Goal: Task Accomplishment & Management: Complete application form

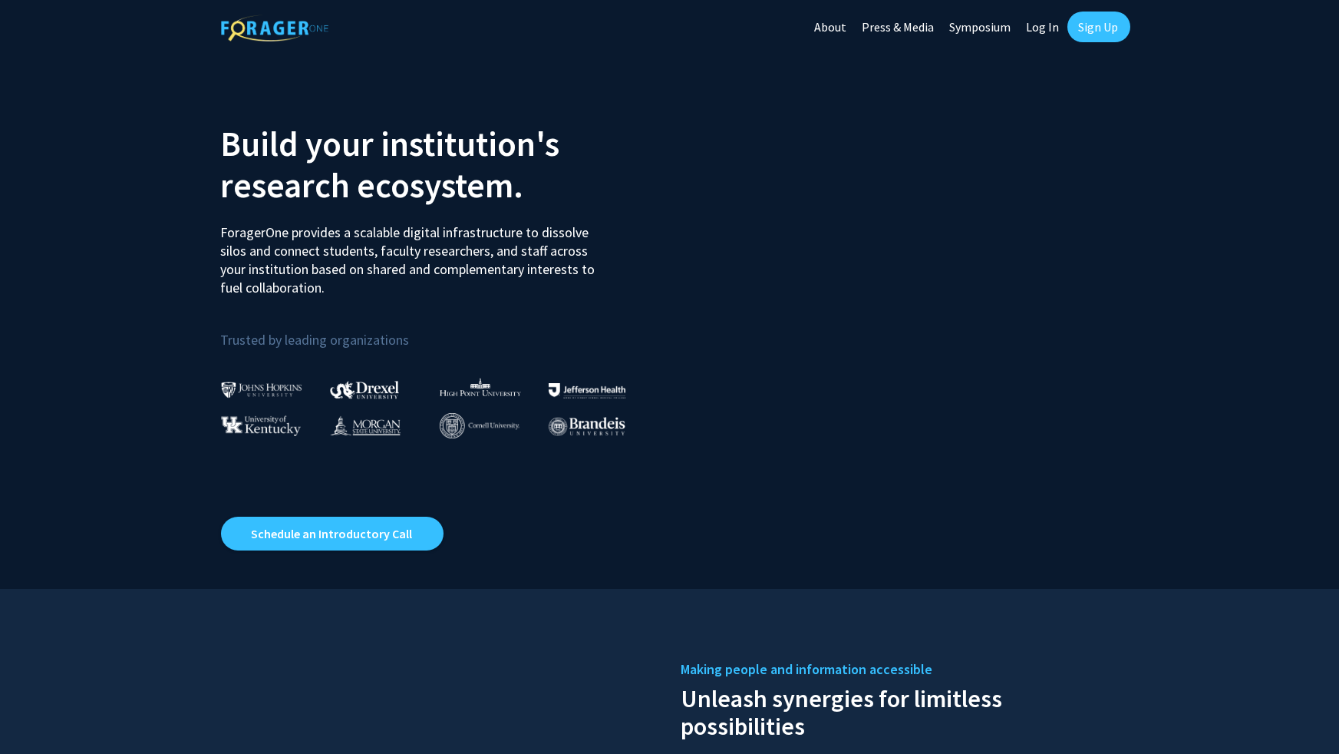
click at [1092, 26] on link "Sign Up" at bounding box center [1099, 27] width 63 height 31
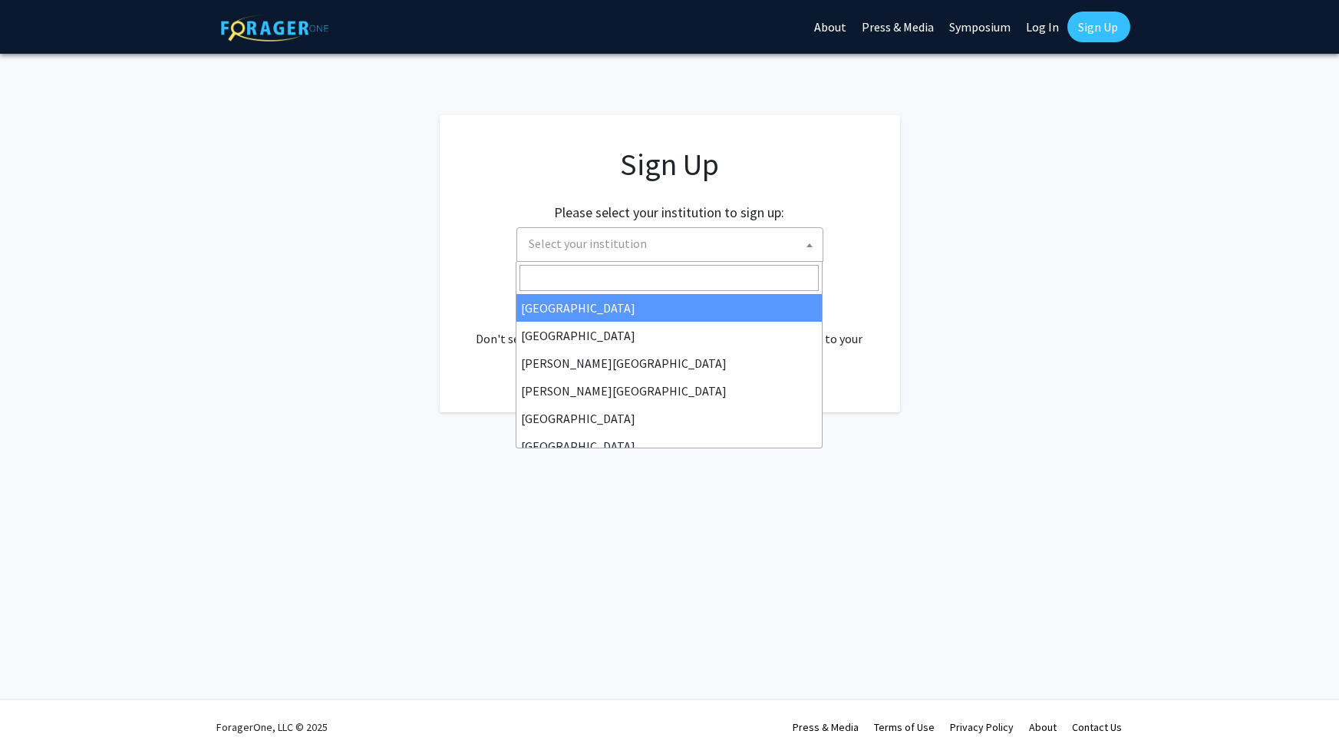
click at [680, 246] on span "Select your institution" at bounding box center [672, 243] width 299 height 31
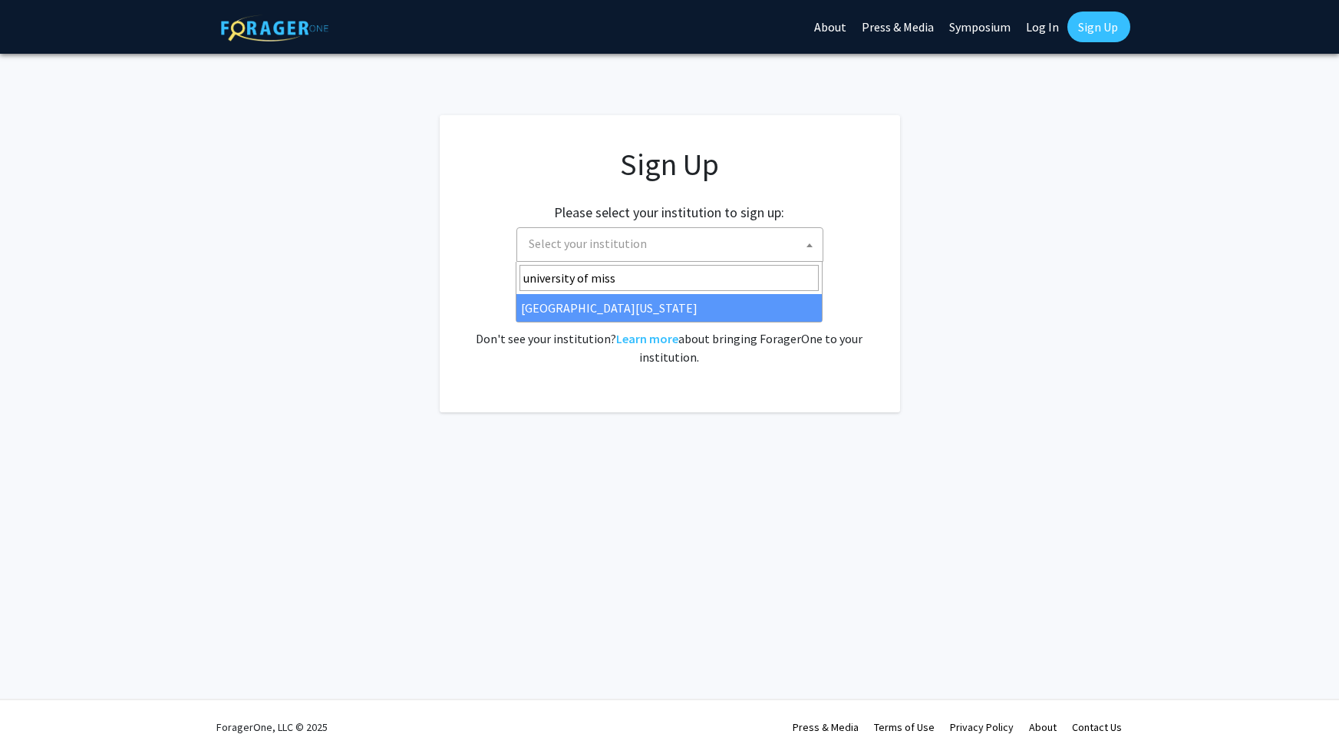
type input "university of miss"
select select "33"
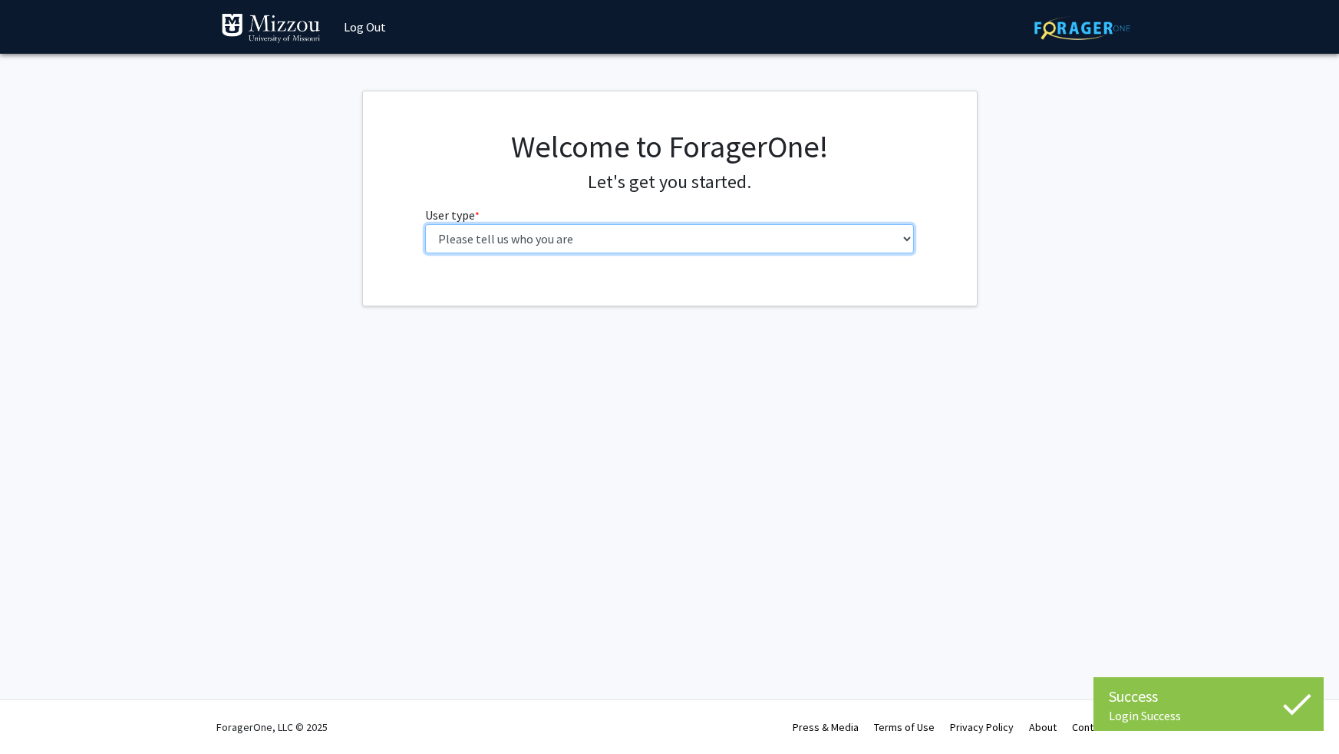
click at [897, 246] on select "Please tell us who you are Undergraduate Student Master's Student Doctoral Cand…" at bounding box center [669, 238] width 489 height 29
select select "1: undergrad"
click at [425, 224] on select "Please tell us who you are Undergraduate Student Master's Student Doctoral Cand…" at bounding box center [669, 238] width 489 height 29
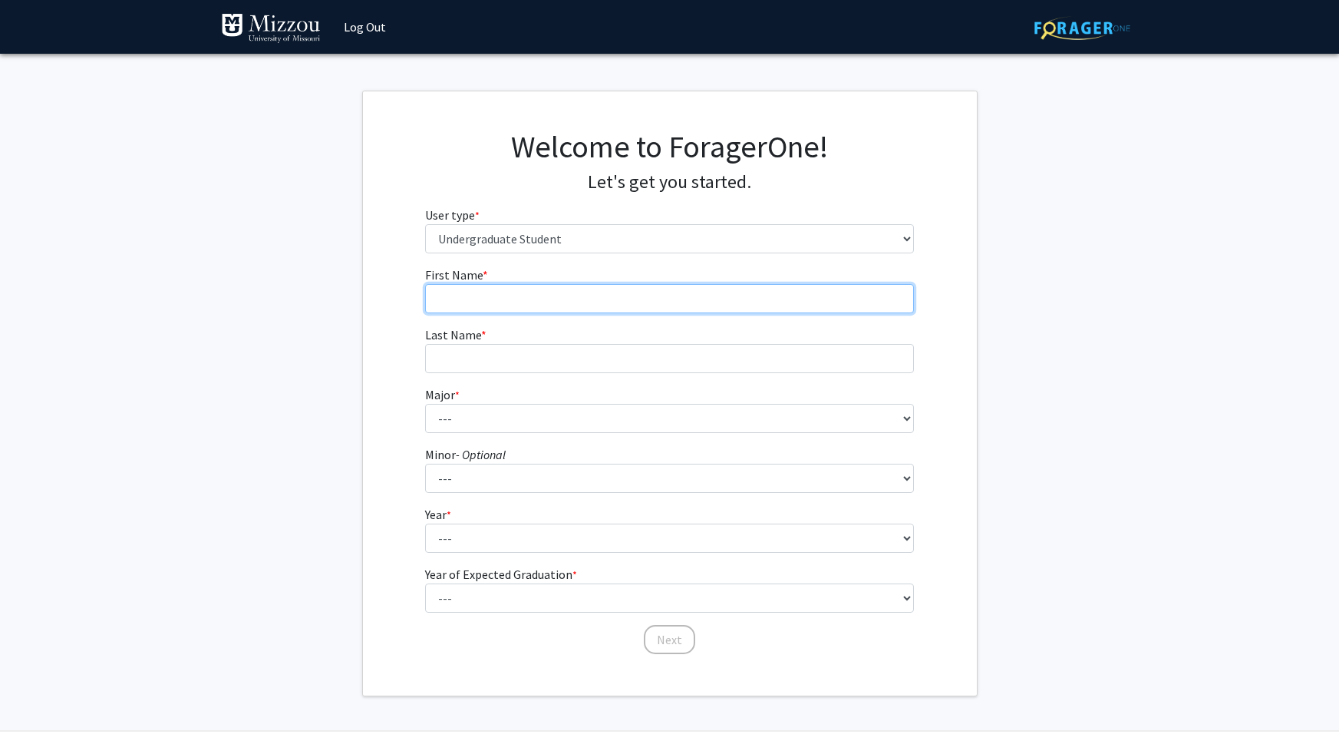
click at [765, 304] on input "First Name * required" at bounding box center [669, 298] width 489 height 29
type input "[PERSON_NAME]"
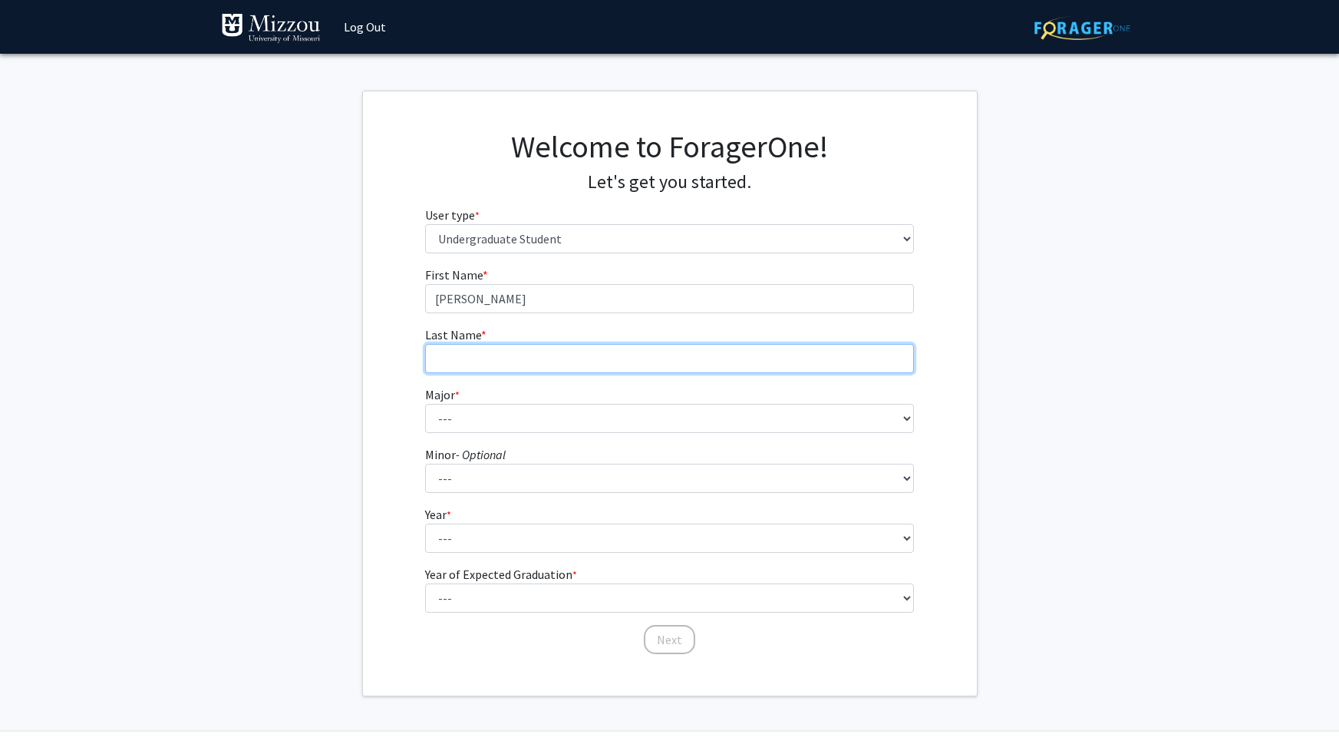
click at [734, 362] on input "Last Name * required" at bounding box center [669, 358] width 489 height 29
type input "[PERSON_NAME]"
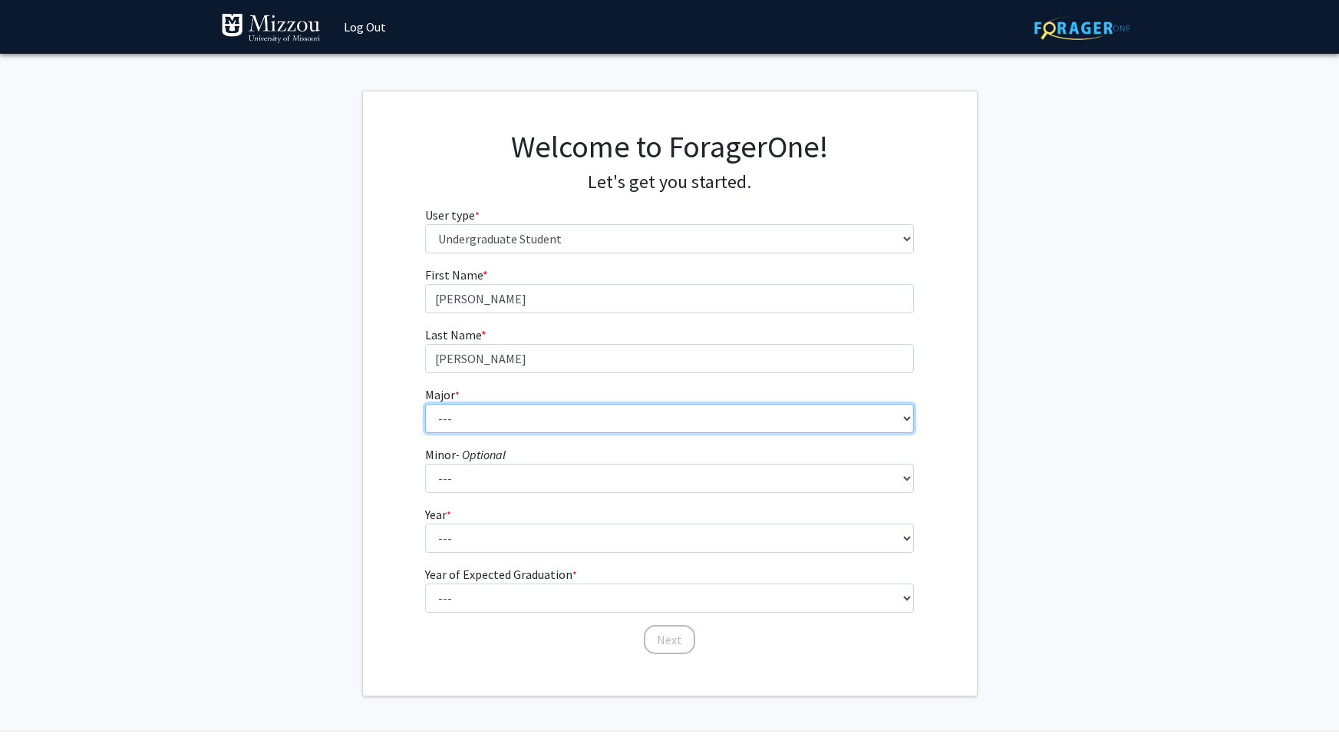
click at [774, 424] on select "--- Agribusiness Management Agricultural Education Agricultural Education: Comm…" at bounding box center [669, 418] width 489 height 29
select select "106: 2599"
click at [425, 404] on select "--- Agribusiness Management Agricultural Education Agricultural Education: Comm…" at bounding box center [669, 418] width 489 height 29
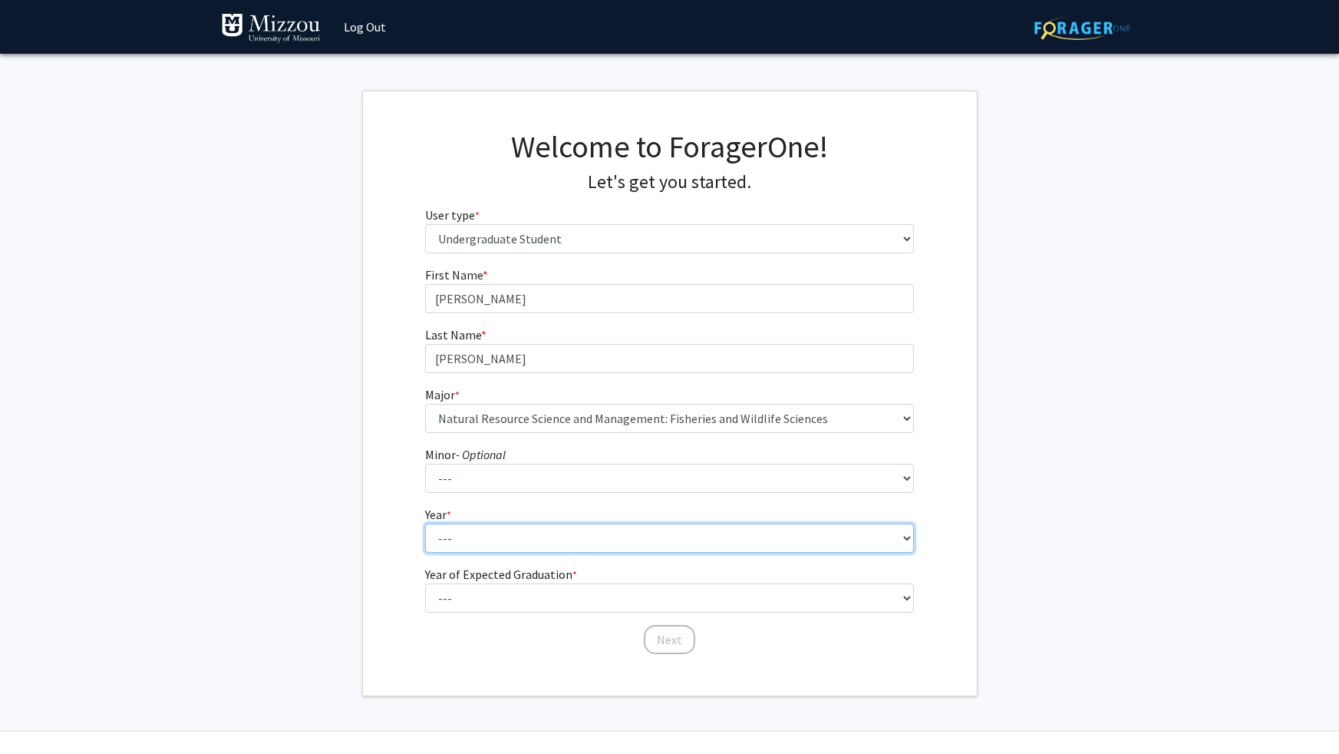
click at [725, 537] on select "--- First-year Sophomore Junior Senior Postbaccalaureate Certificate" at bounding box center [669, 537] width 489 height 29
select select "2: sophomore"
click at [425, 523] on select "--- First-year Sophomore Junior Senior Postbaccalaureate Certificate" at bounding box center [669, 537] width 489 height 29
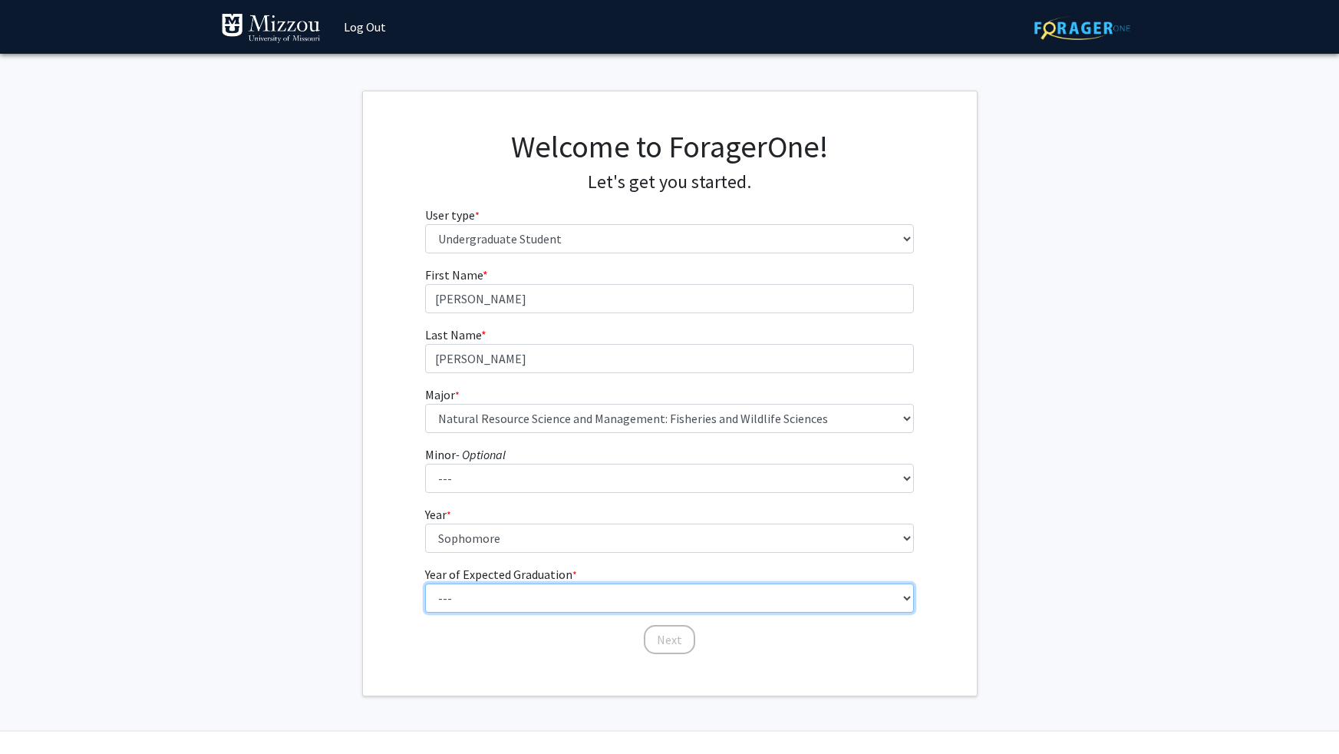
click at [720, 585] on select "--- 2025 2026 2027 2028 2029 2030 2031 2032 2033 2034" at bounding box center [669, 597] width 489 height 29
select select "4: 2028"
click at [425, 583] on select "--- 2025 2026 2027 2028 2029 2030 2031 2032 2033 2034" at bounding box center [669, 597] width 489 height 29
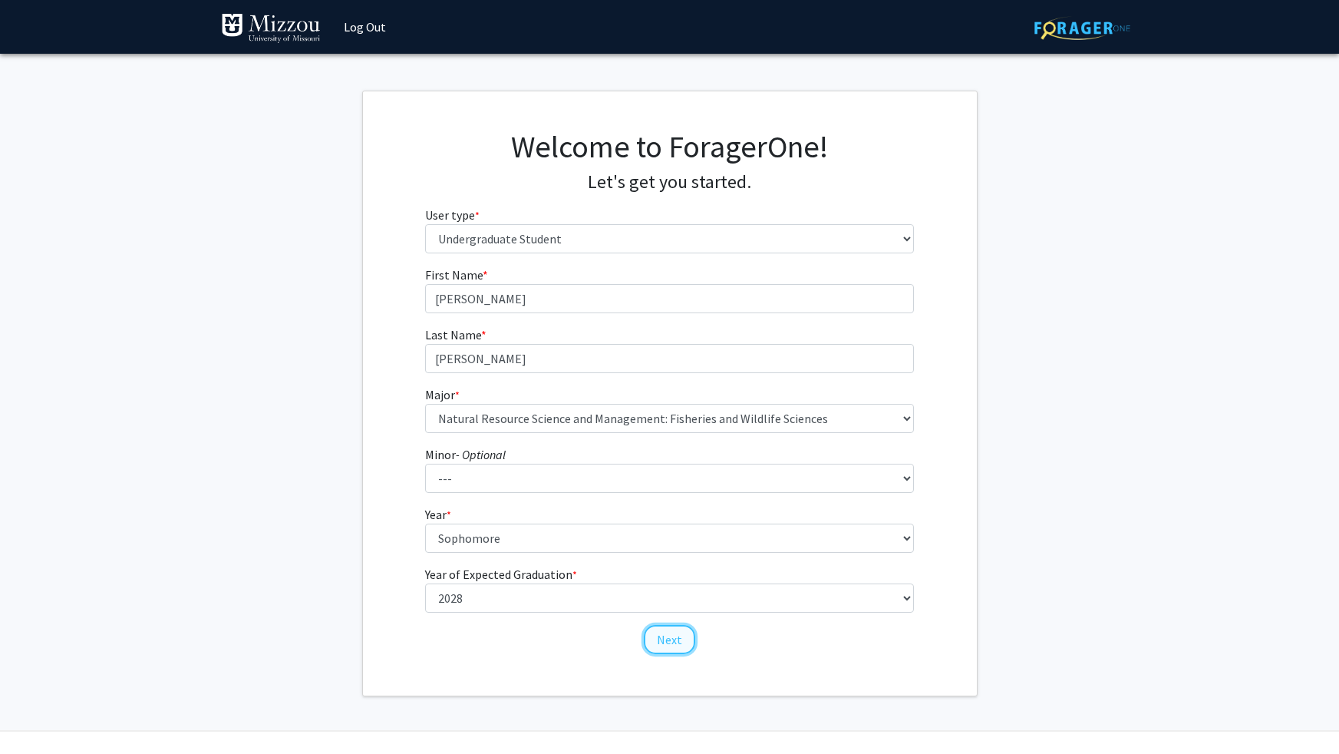
click at [662, 637] on button "Next" at bounding box center [669, 639] width 51 height 29
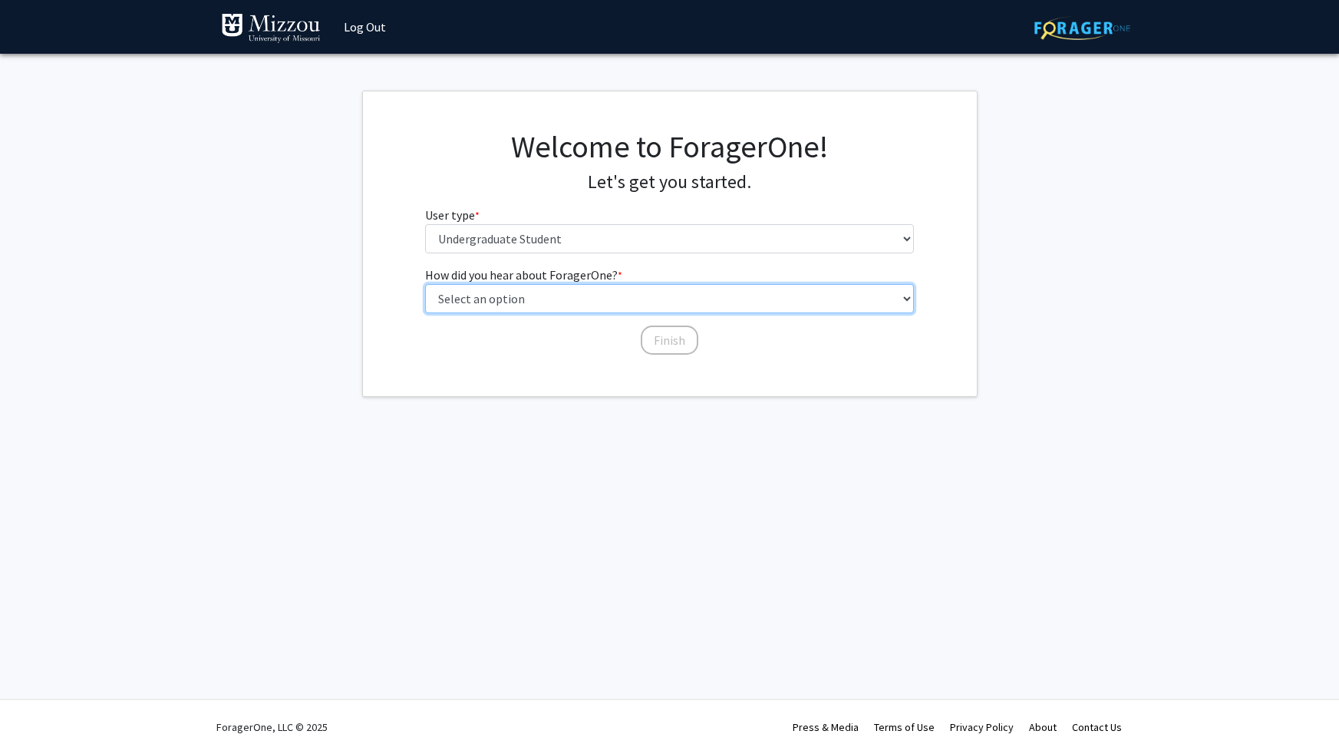
click at [719, 300] on select "Select an option Peer/student recommendation Faculty/staff recommendation Unive…" at bounding box center [669, 298] width 489 height 29
select select "2: faculty_recommendation"
click at [425, 284] on select "Select an option Peer/student recommendation Faculty/staff recommendation Unive…" at bounding box center [669, 298] width 489 height 29
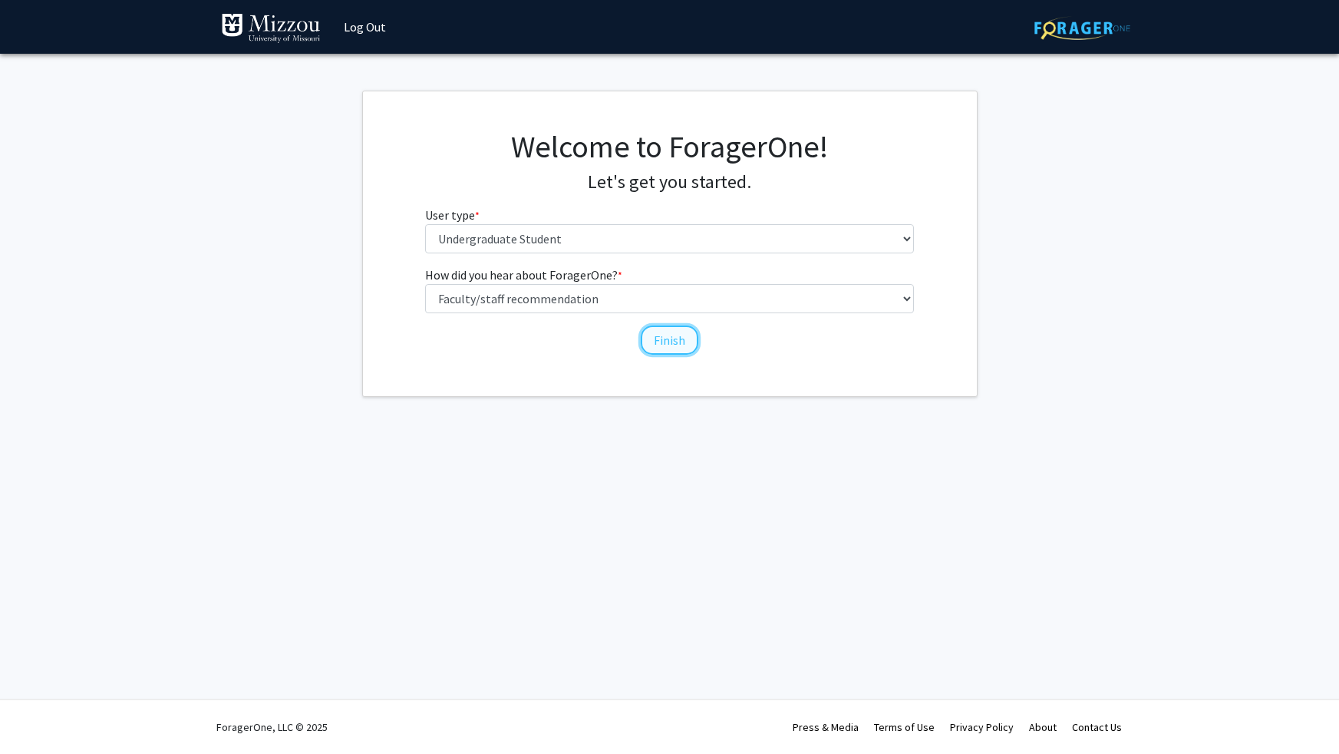
click at [674, 338] on button "Finish" at bounding box center [670, 339] width 58 height 29
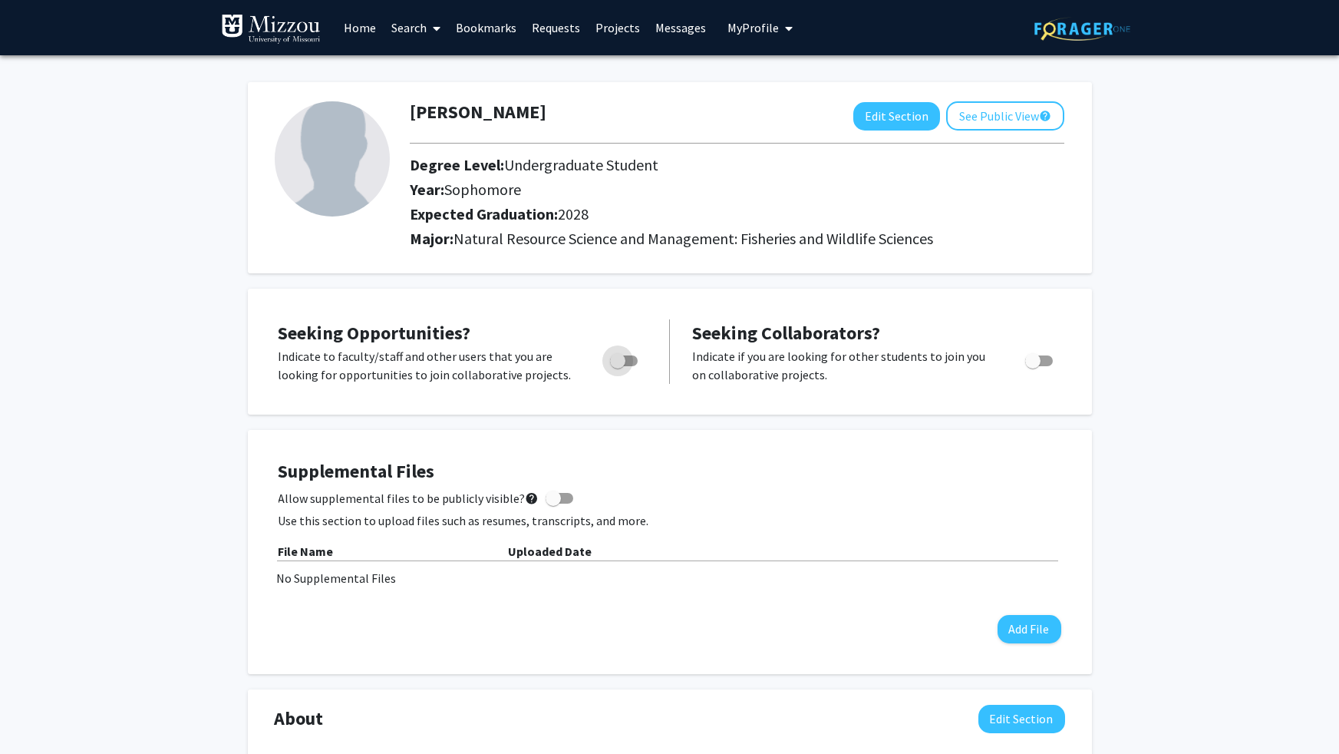
click at [632, 360] on span "Toggle" at bounding box center [624, 360] width 28 height 11
click at [618, 366] on input "Are you actively seeking opportunities?" at bounding box center [617, 366] width 1 height 1
checkbox input "true"
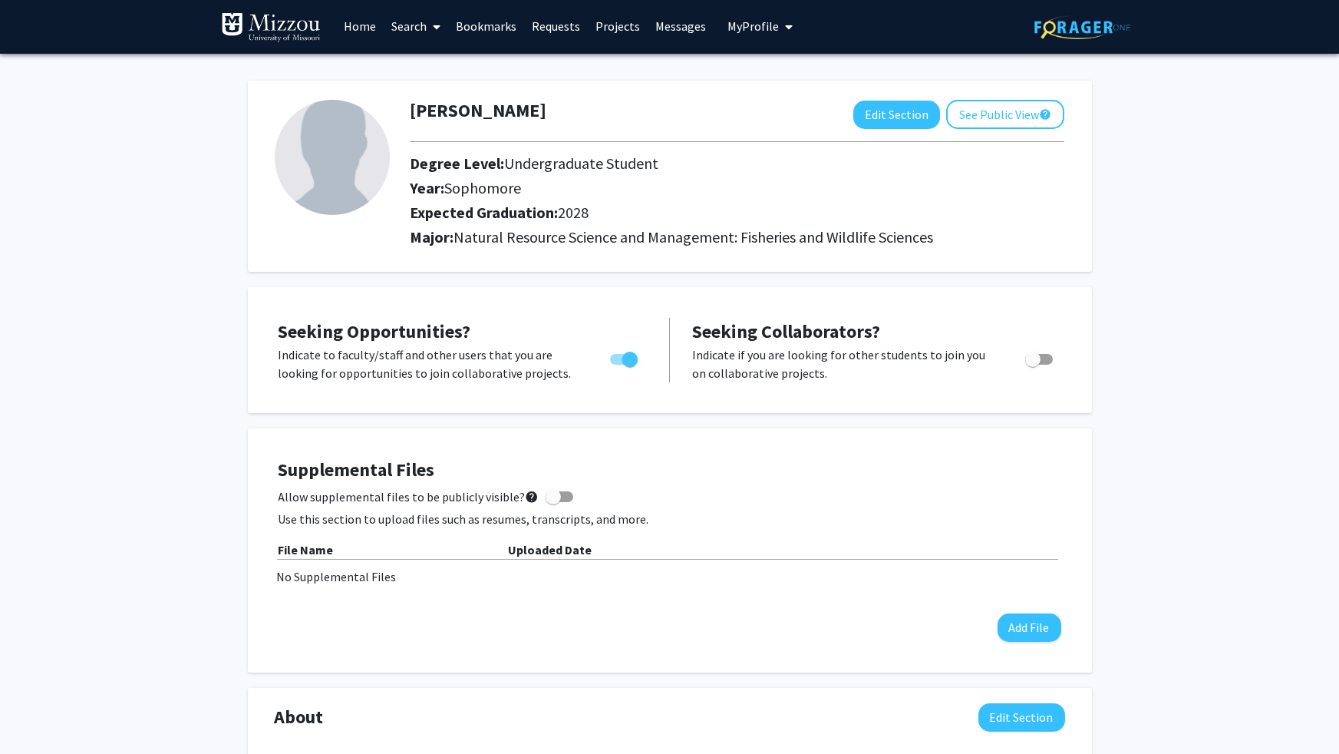
click at [364, 162] on img at bounding box center [332, 157] width 115 height 115
click at [923, 115] on button "Edit Section" at bounding box center [897, 115] width 87 height 28
select select "sophomore"
select select "2028"
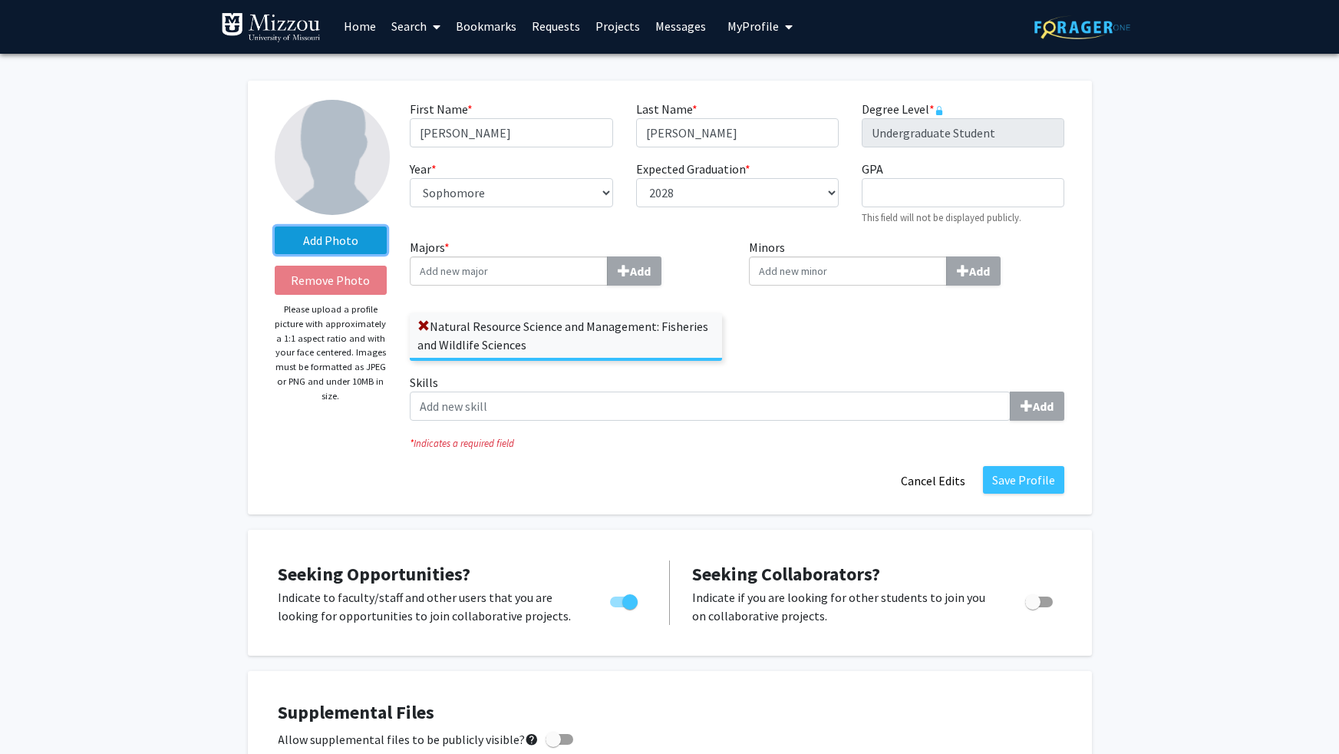
click at [345, 245] on label "Add Photo" at bounding box center [331, 240] width 113 height 28
click at [0, 0] on input "Add Photo" at bounding box center [0, 0] width 0 height 0
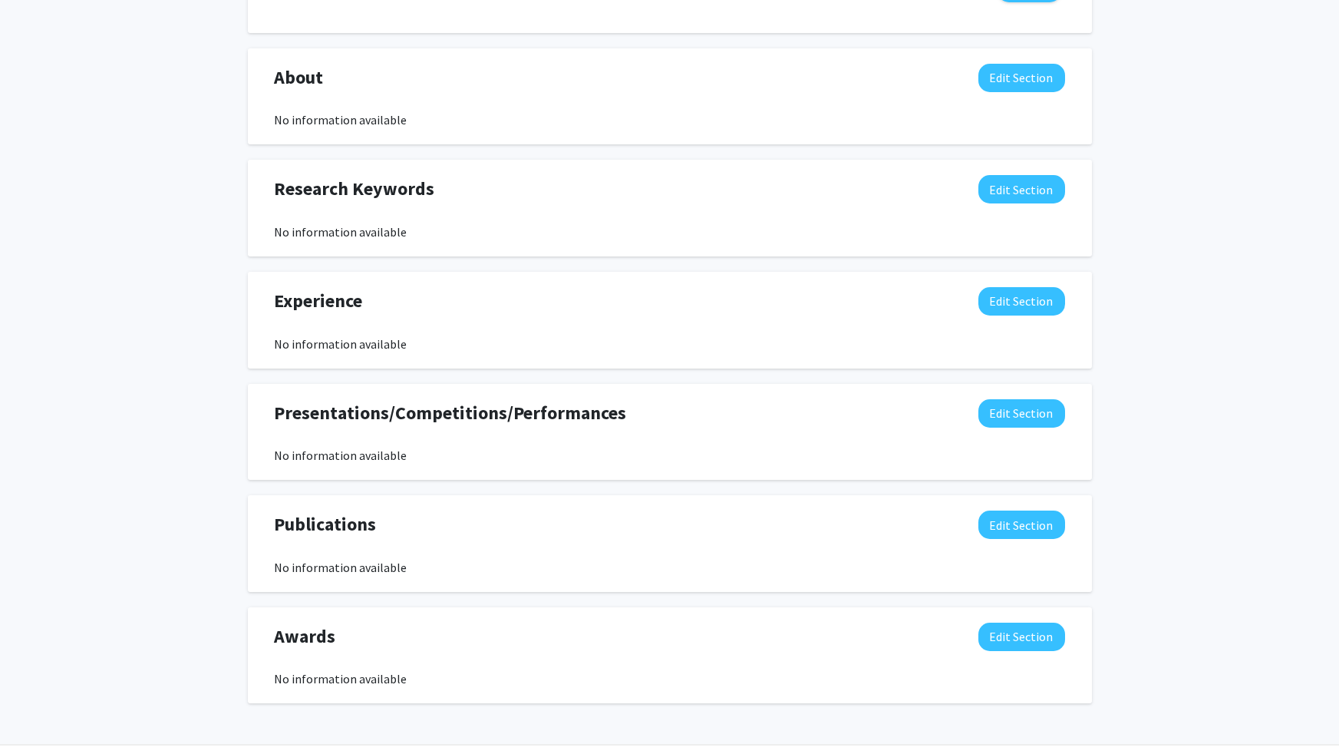
scroll to position [711, 0]
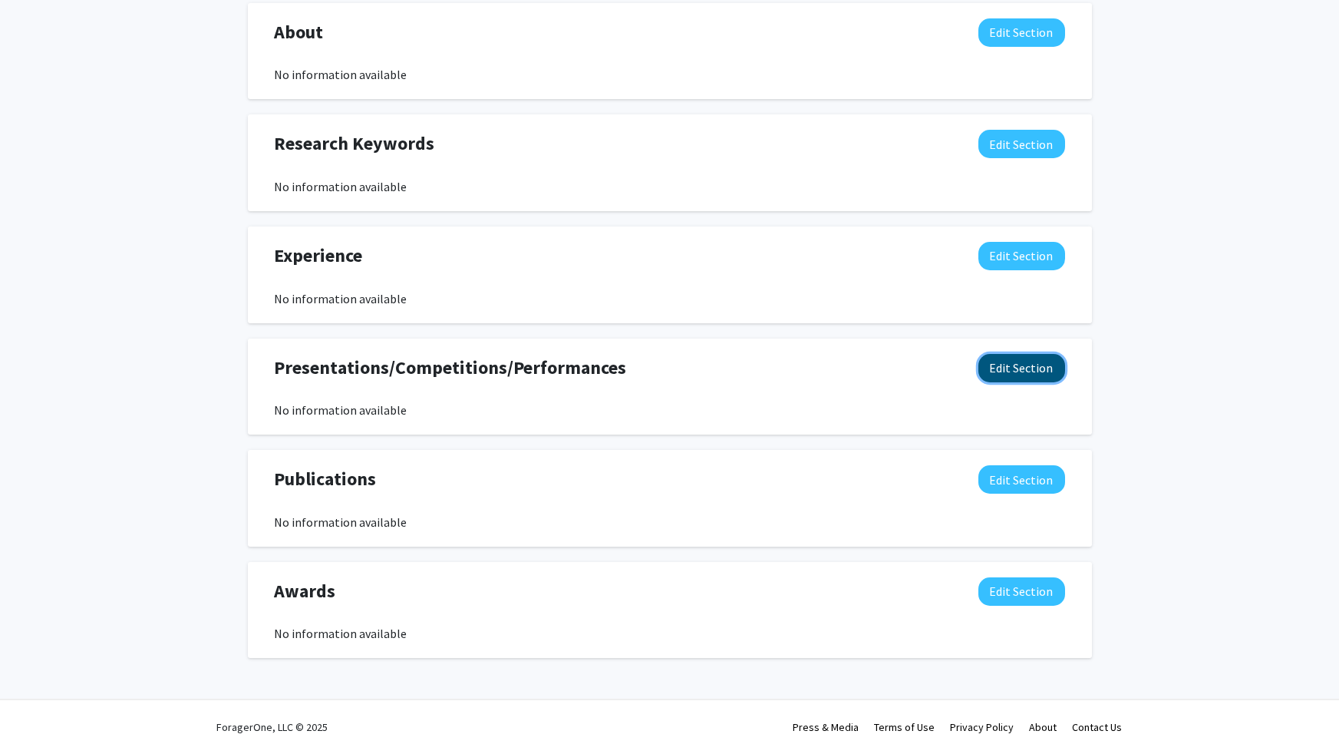
click at [1050, 365] on button "Edit Section" at bounding box center [1022, 368] width 87 height 28
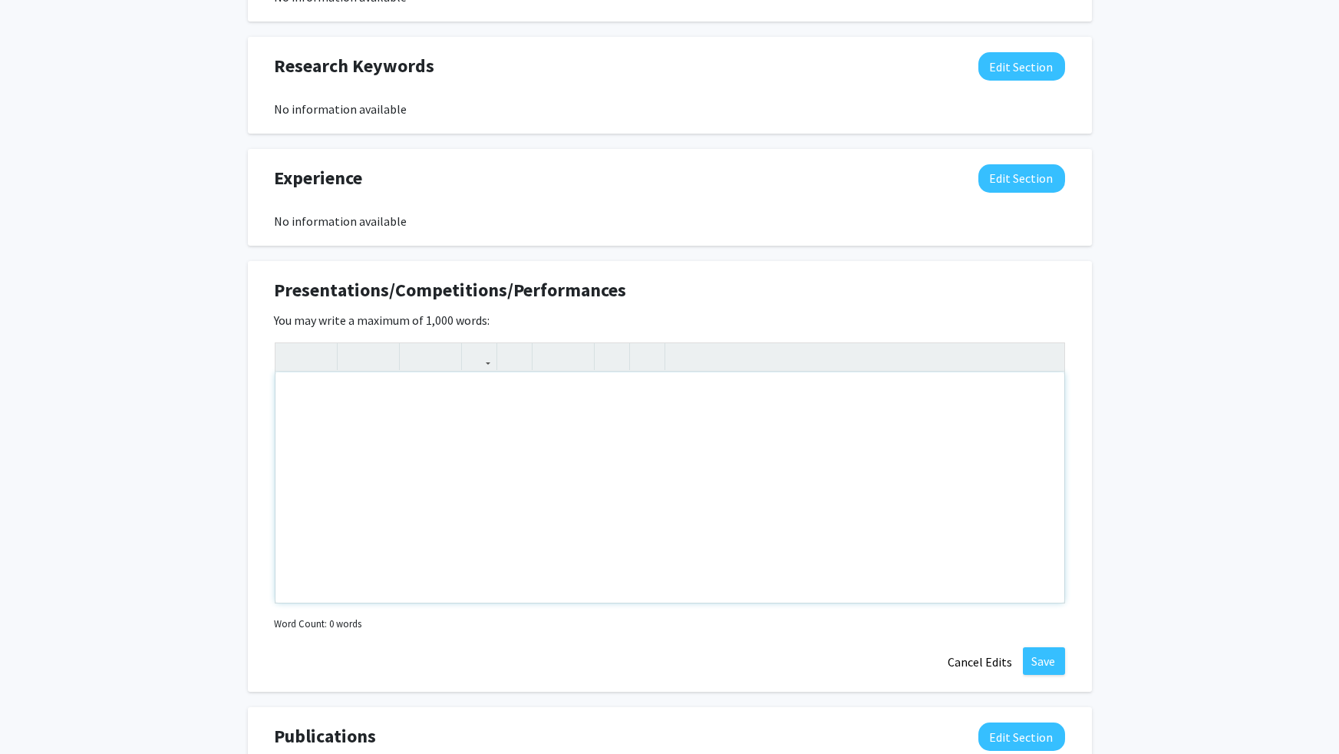
scroll to position [790, 0]
click at [989, 646] on button "Cancel Edits" at bounding box center [981, 660] width 84 height 29
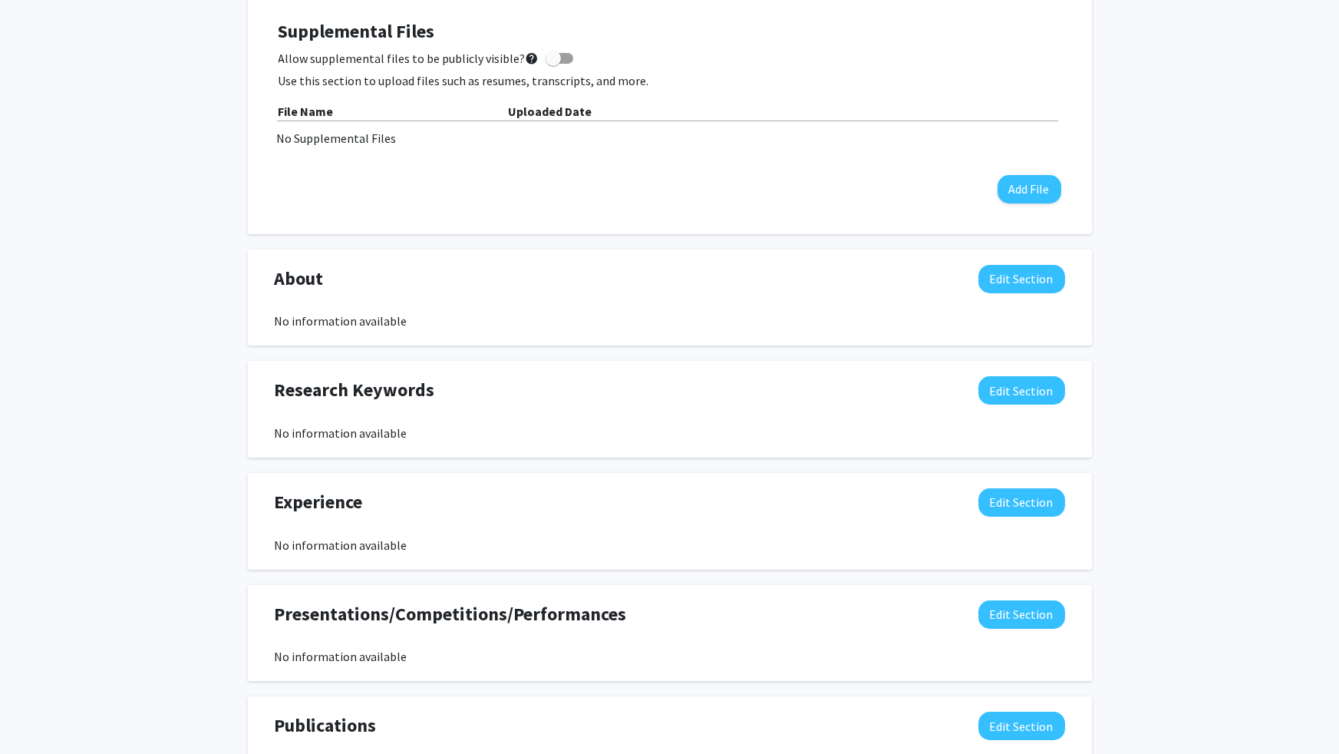
scroll to position [462, 0]
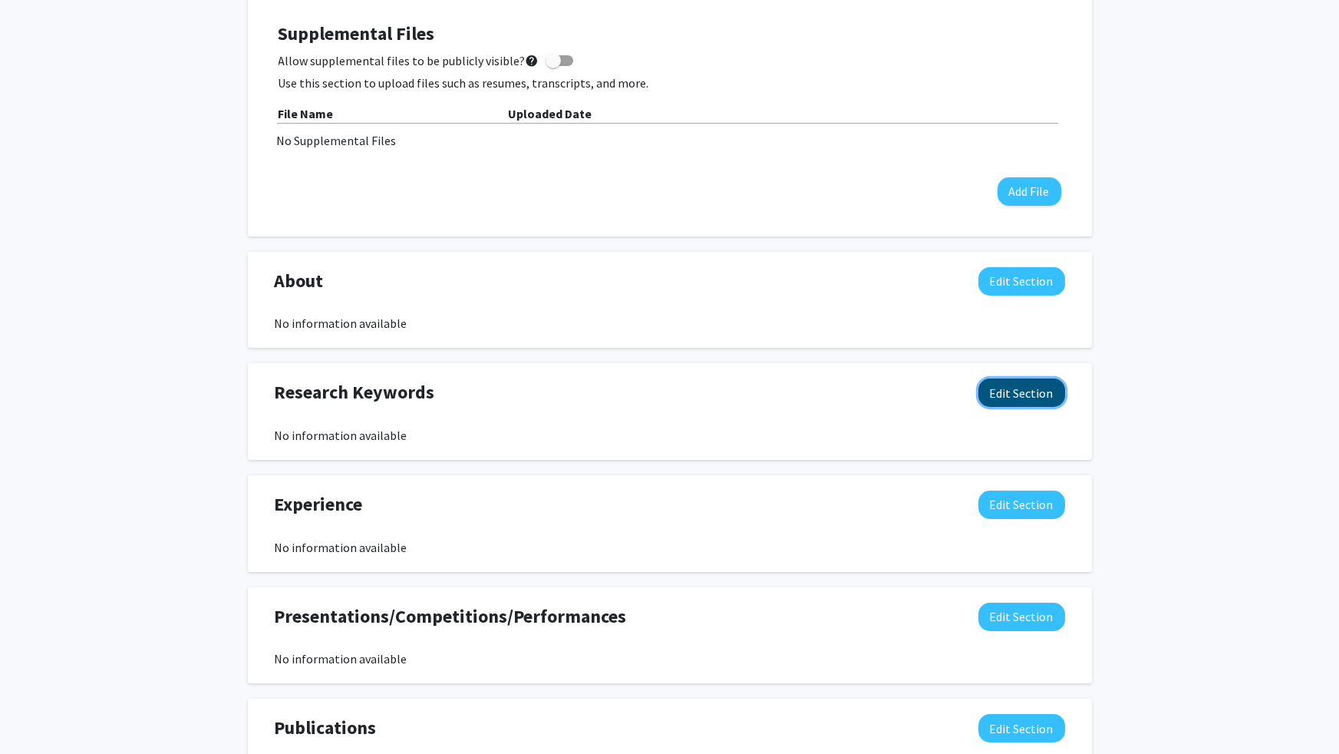
click at [1013, 385] on button "Edit Section" at bounding box center [1022, 392] width 87 height 28
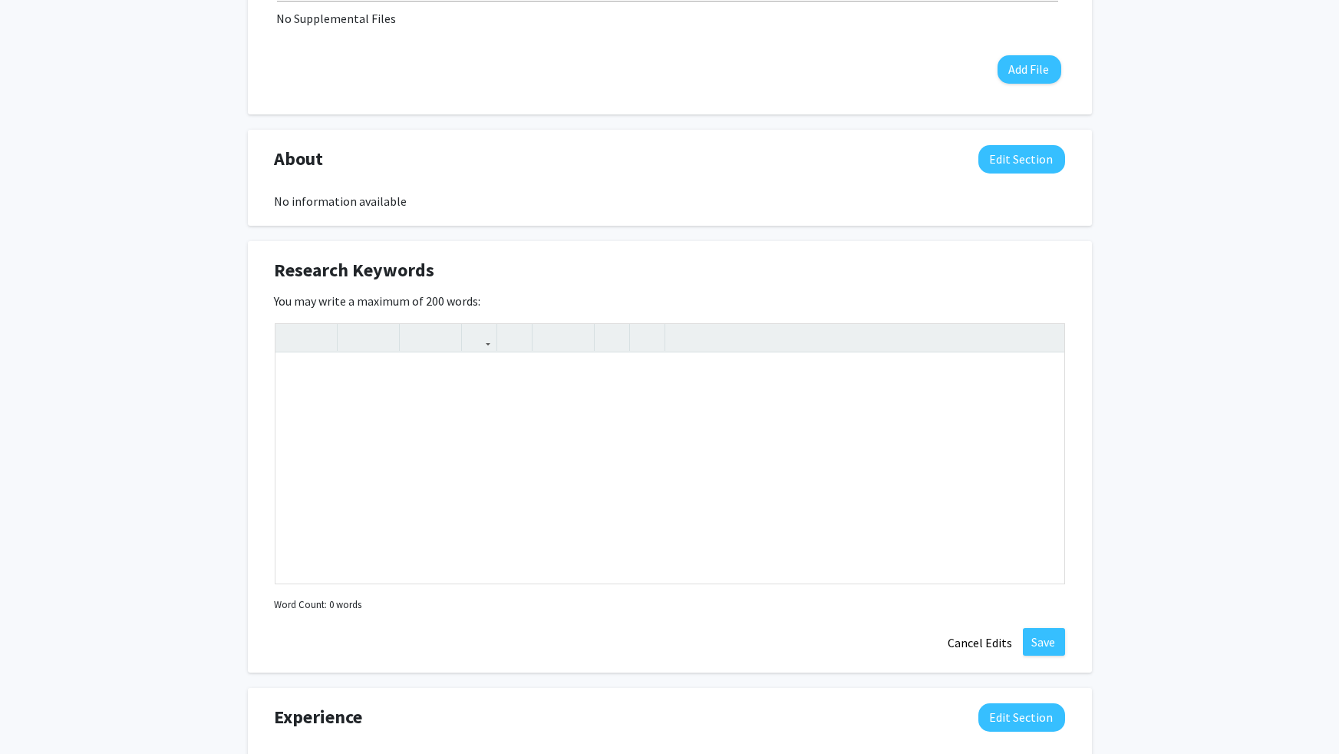
scroll to position [632, 0]
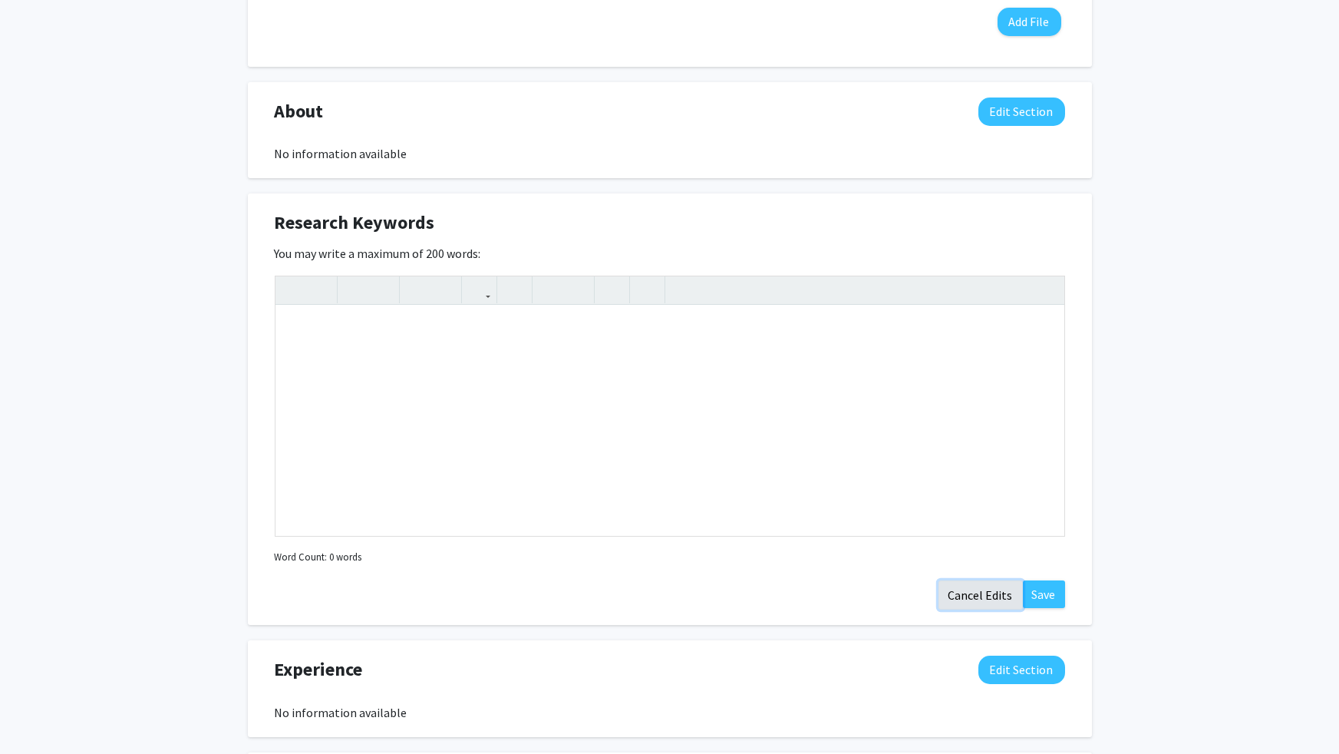
click at [960, 599] on button "Cancel Edits" at bounding box center [981, 594] width 84 height 29
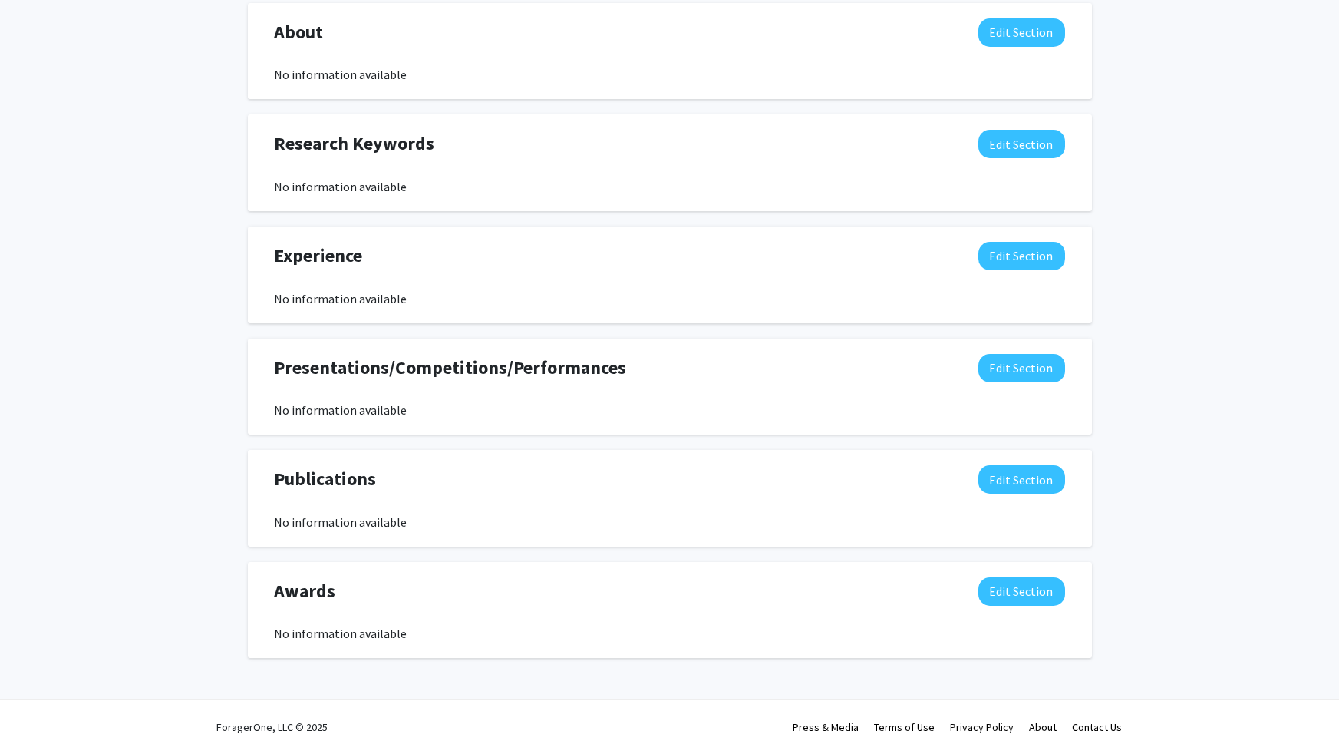
scroll to position [0, 0]
